Goal: Information Seeking & Learning: Learn about a topic

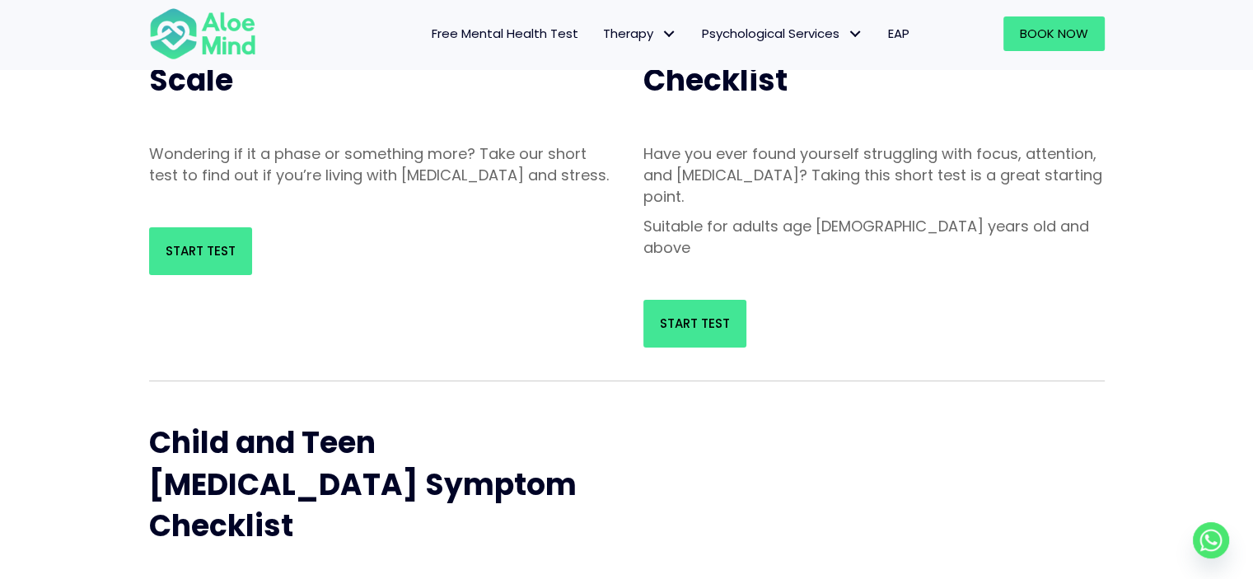
scroll to position [412, 0]
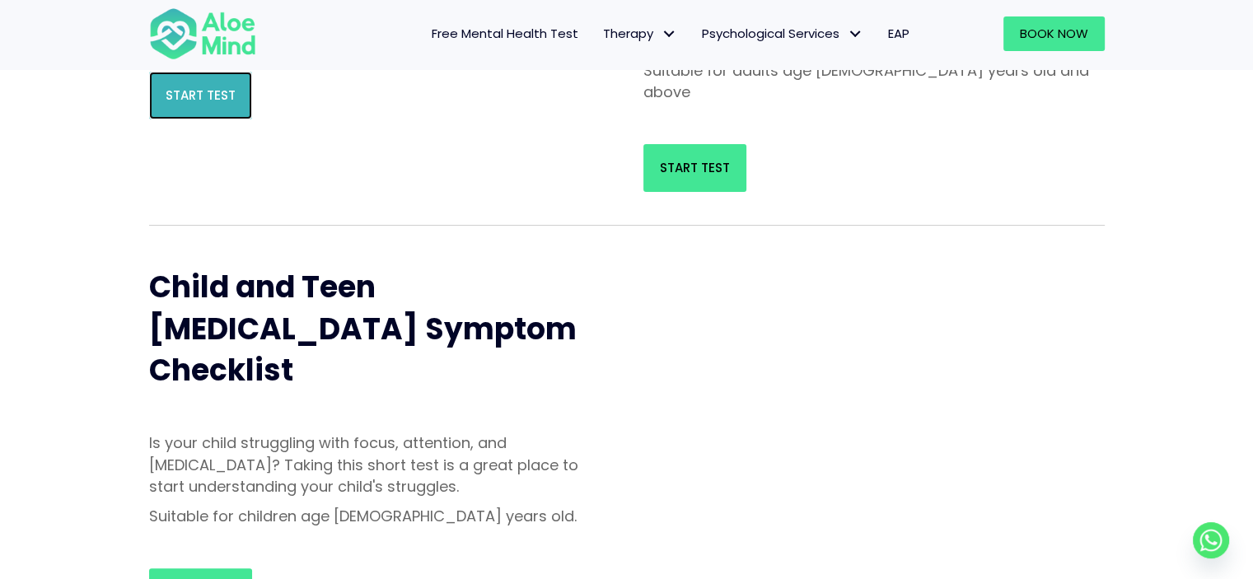
click at [214, 104] on span "Start Test" at bounding box center [201, 94] width 70 height 17
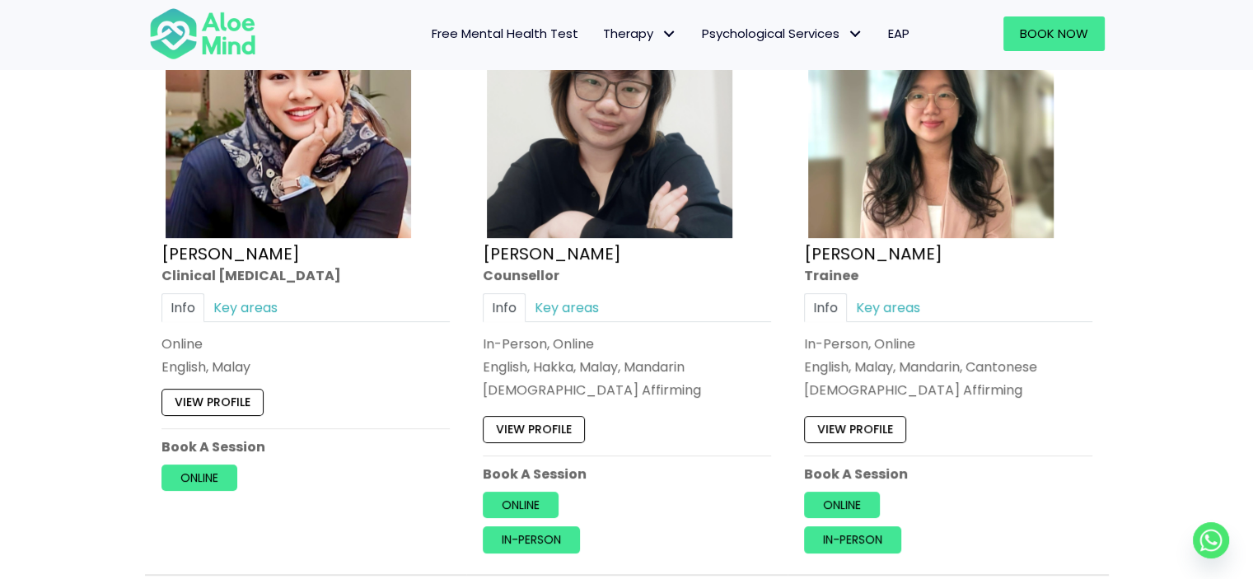
scroll to position [7165, 0]
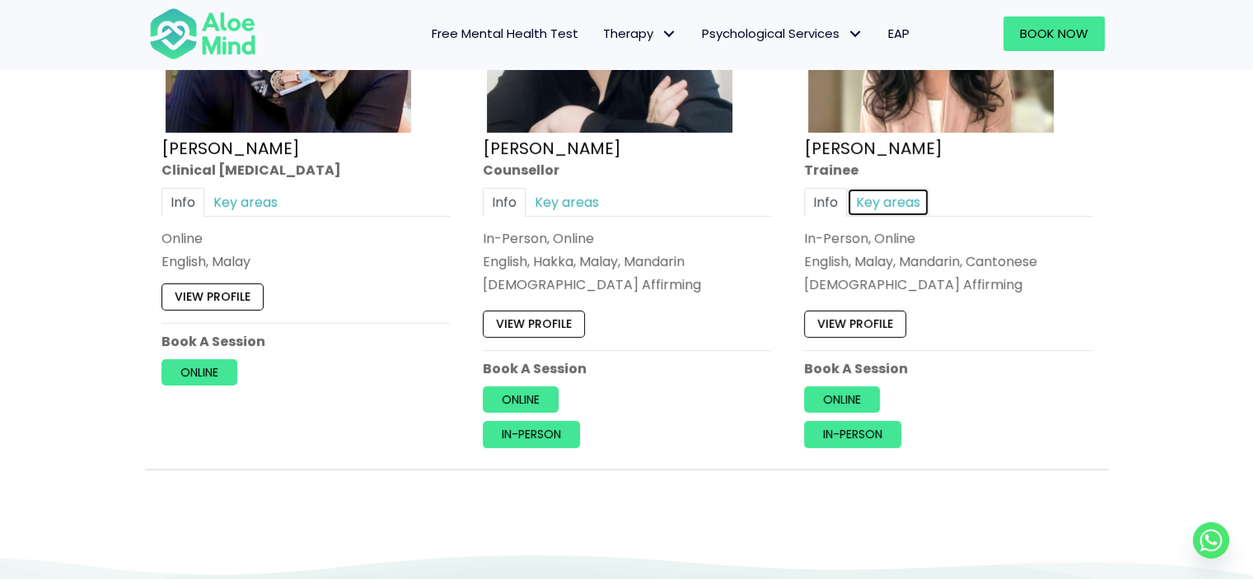
click at [875, 192] on link "Key areas" at bounding box center [888, 202] width 82 height 29
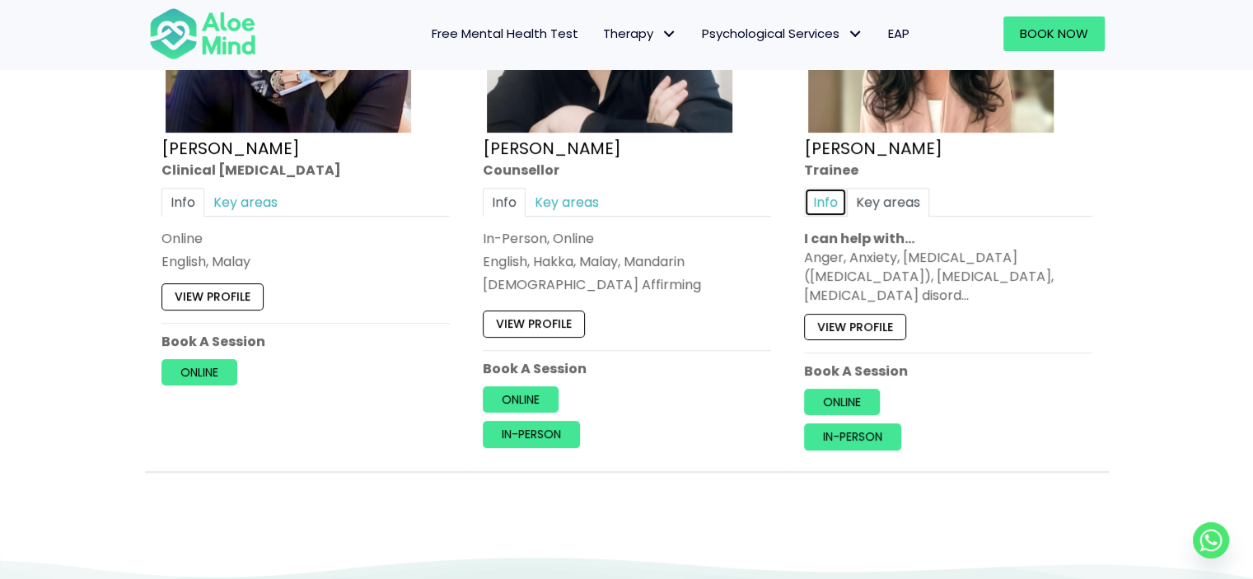
click at [839, 188] on link "Info" at bounding box center [825, 202] width 43 height 29
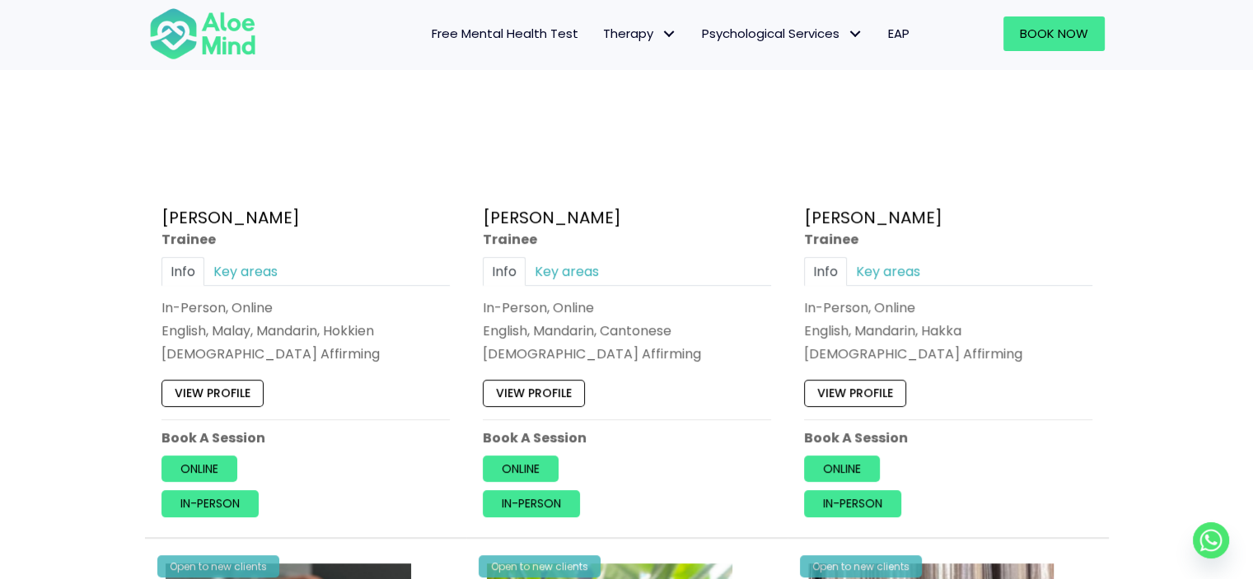
scroll to position [988, 0]
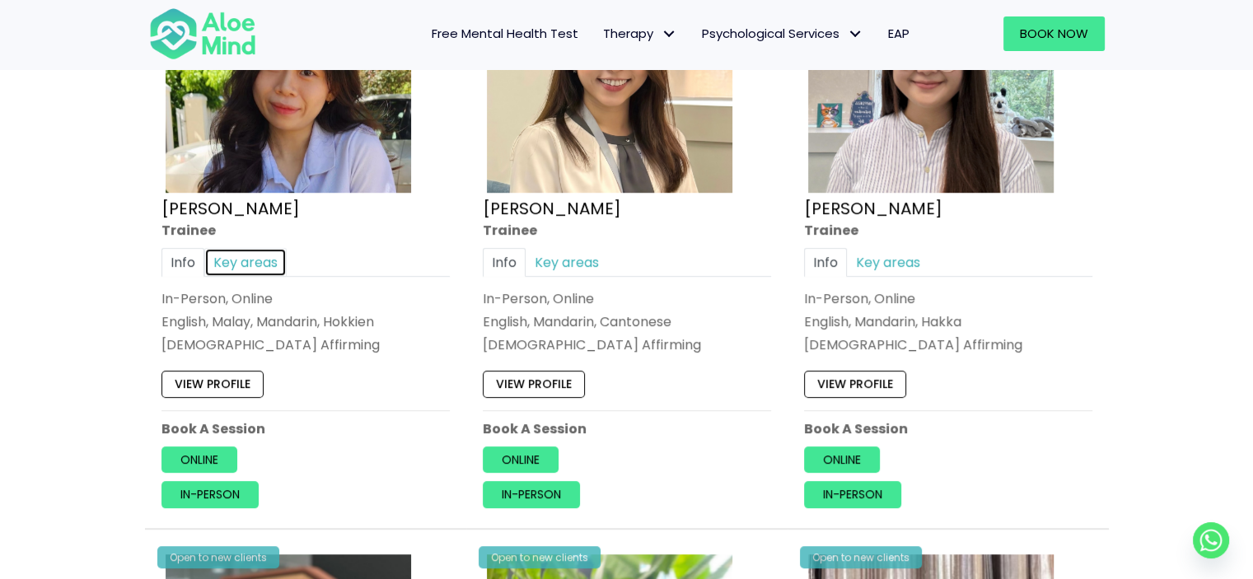
click at [247, 266] on link "Key areas" at bounding box center [245, 262] width 82 height 29
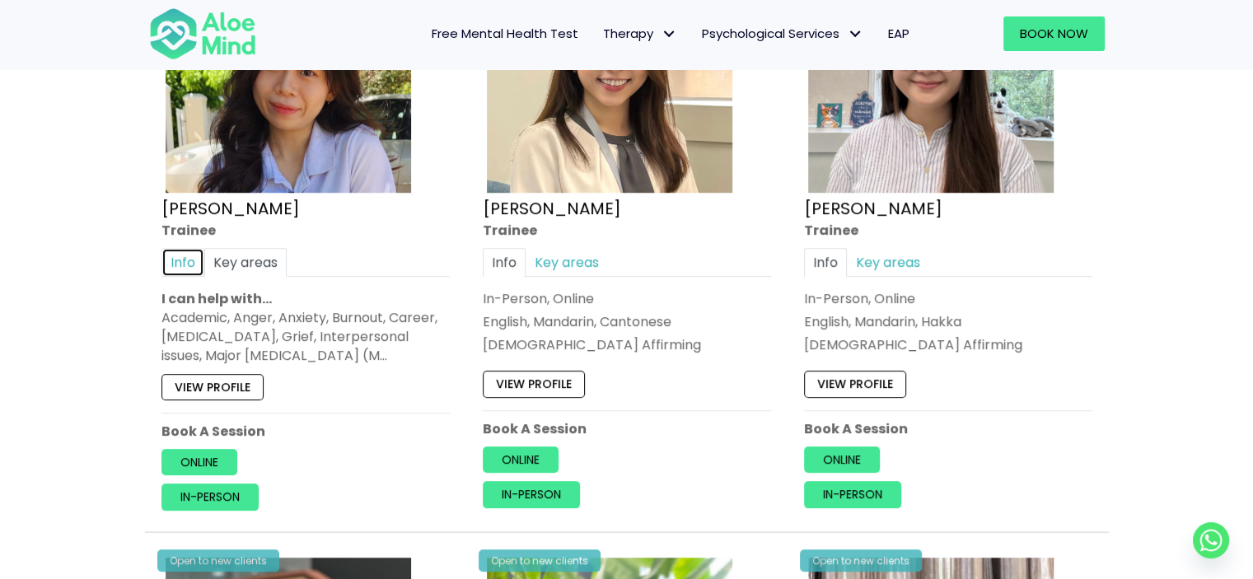
click at [182, 260] on link "Info" at bounding box center [182, 262] width 43 height 29
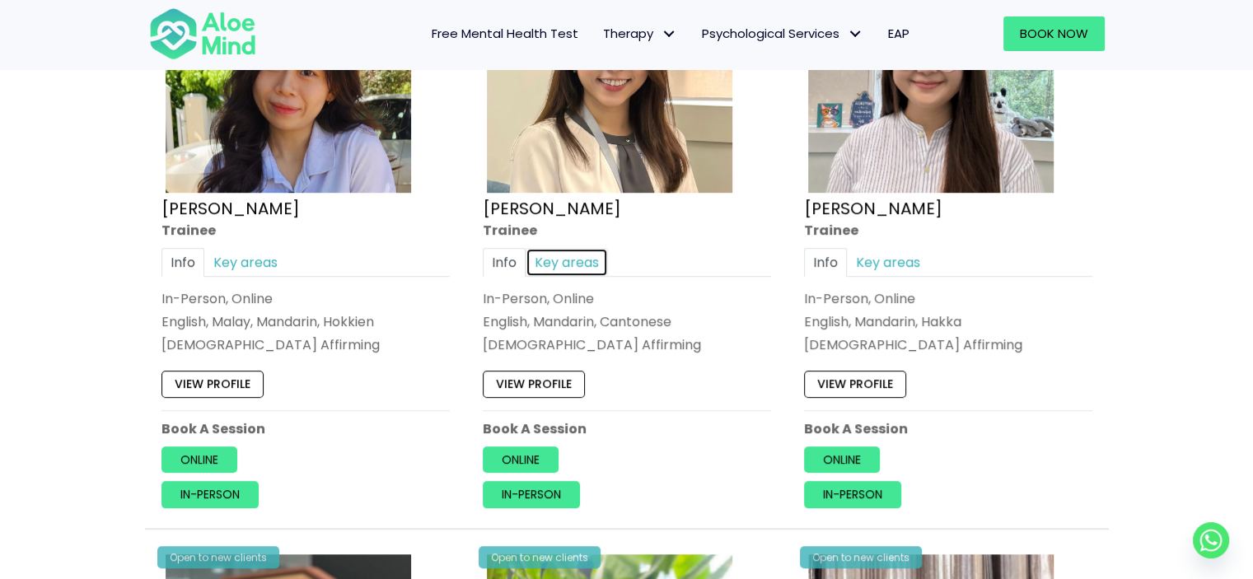
click at [544, 259] on link "Key areas" at bounding box center [566, 262] width 82 height 29
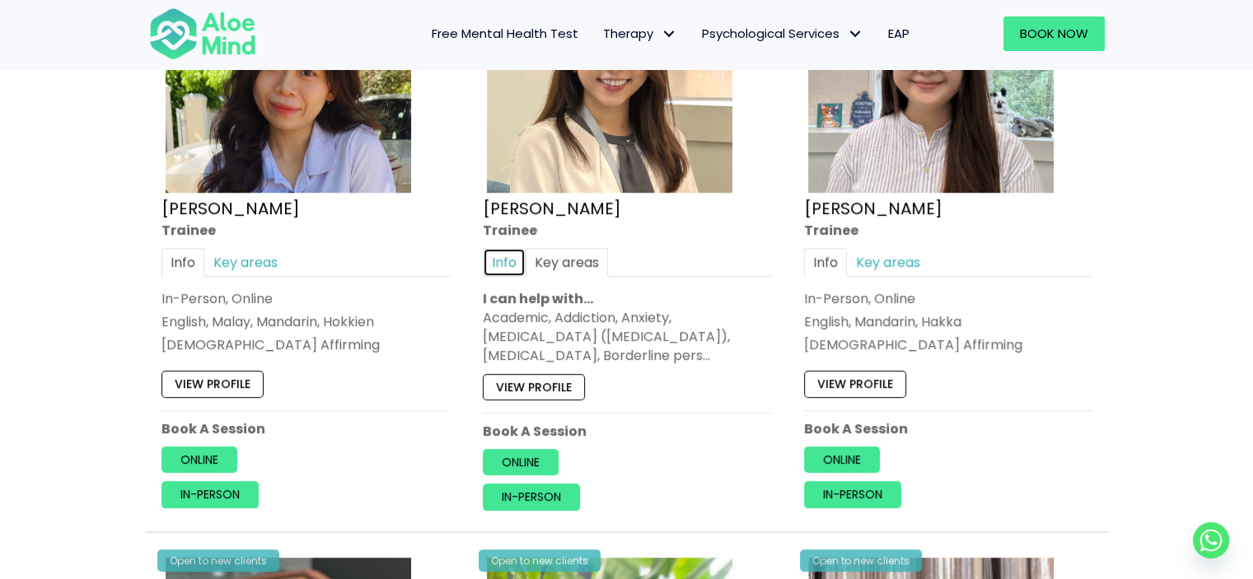
click at [506, 259] on link "Info" at bounding box center [504, 262] width 43 height 29
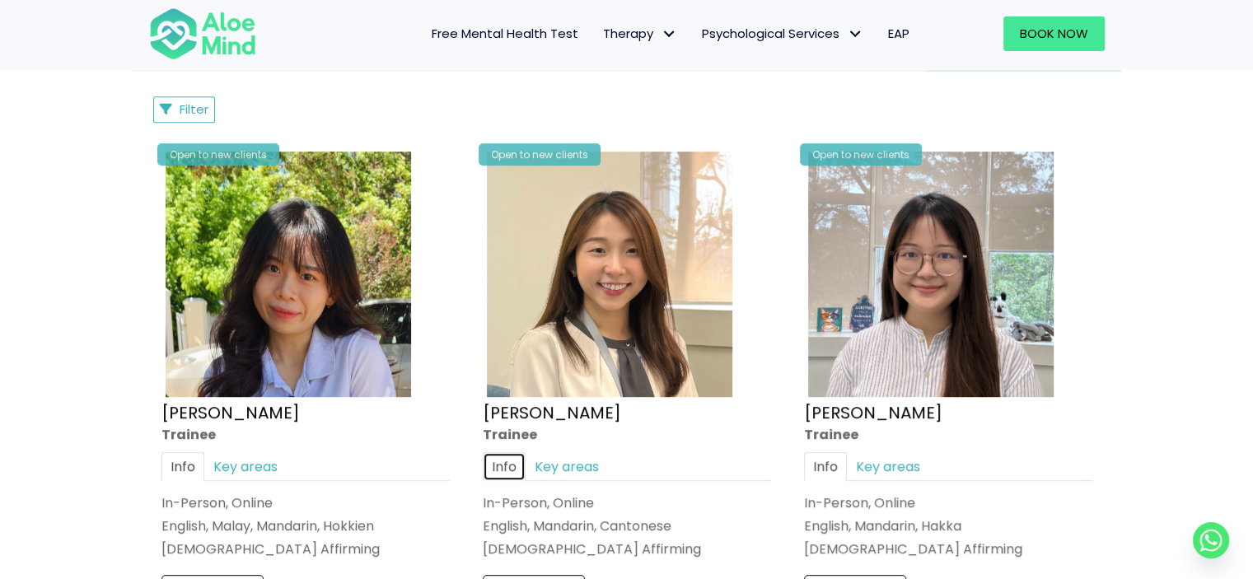
scroll to position [576, 0]
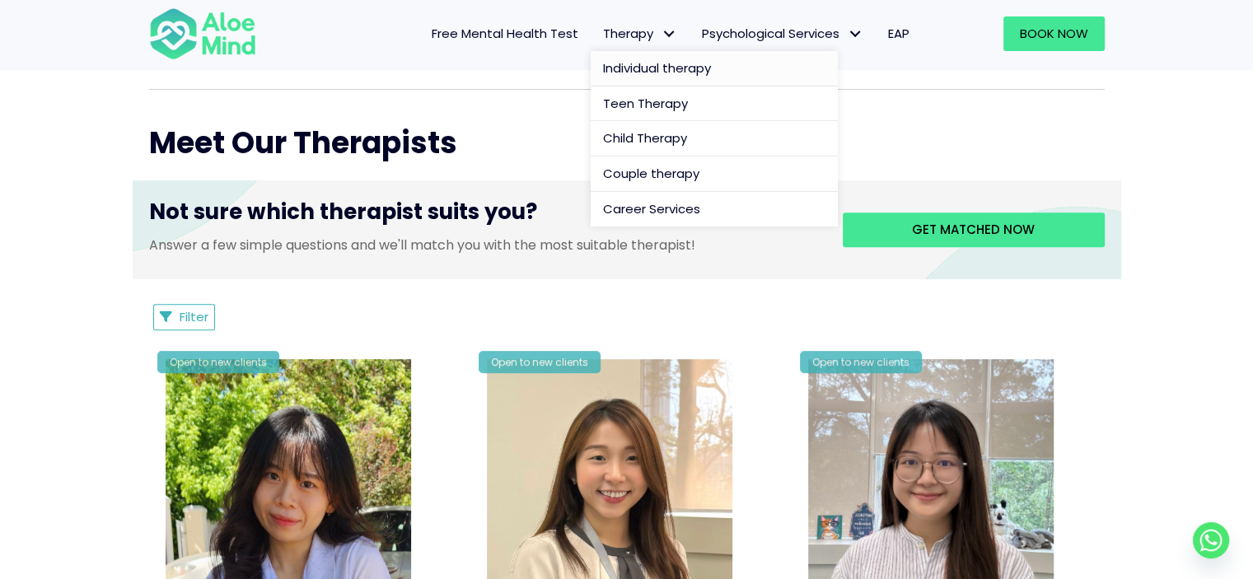
click at [636, 60] on span "Individual therapy" at bounding box center [657, 67] width 108 height 17
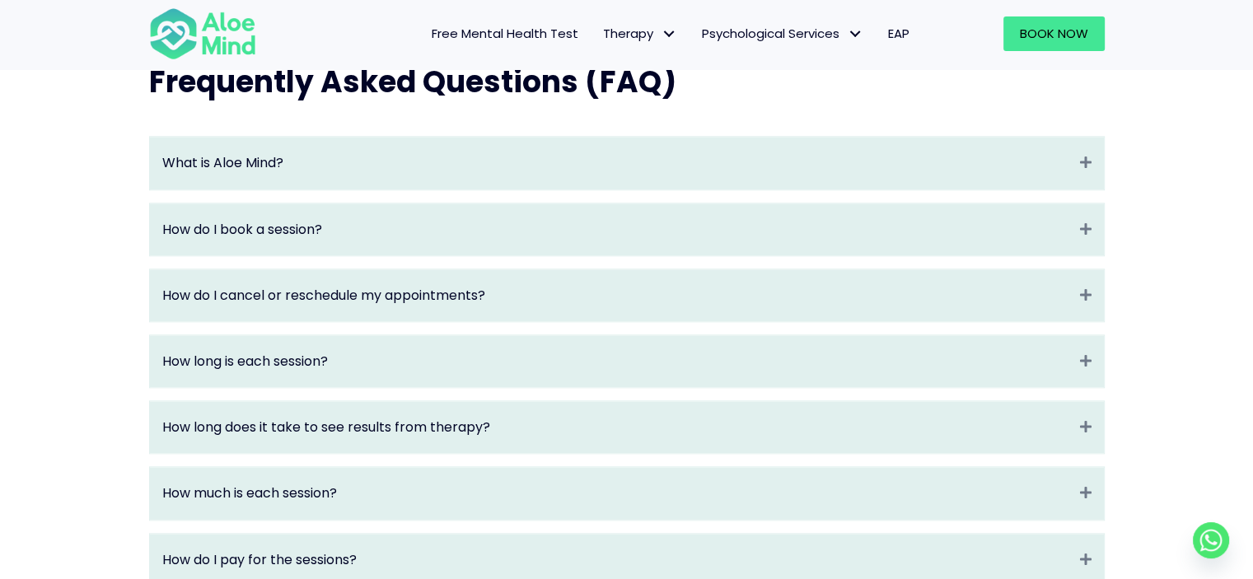
scroll to position [1812, 0]
